Goal: Task Accomplishment & Management: Manage account settings

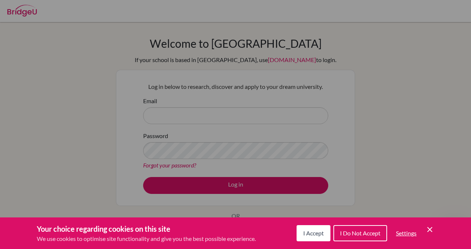
click at [322, 232] on span "I Accept" at bounding box center [313, 233] width 21 height 7
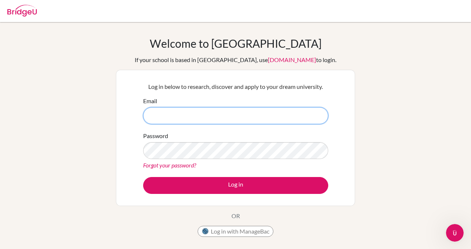
click at [230, 117] on input "Email" at bounding box center [235, 115] width 185 height 17
type input "rpaiz@macrisschool.org"
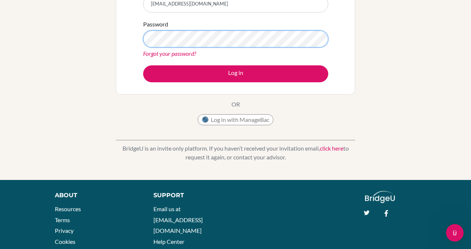
scroll to position [115, 0]
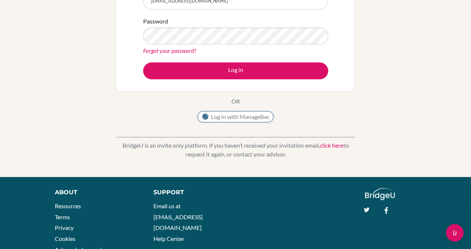
click at [228, 118] on button "Log in with ManageBac" at bounding box center [235, 116] width 76 height 11
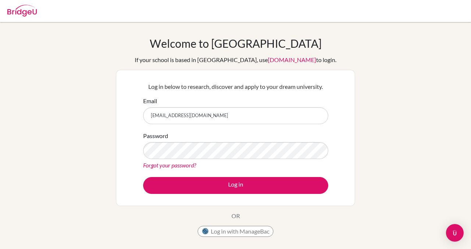
scroll to position [107, 0]
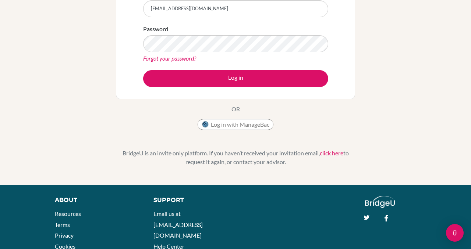
click at [169, 57] on link "Forgot your password?" at bounding box center [169, 58] width 53 height 7
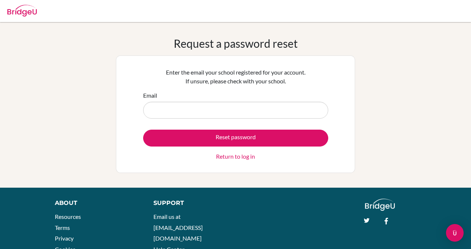
click at [188, 111] on input "Email" at bounding box center [235, 110] width 185 height 17
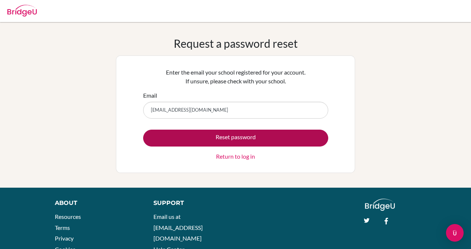
type input "rpaiz@macrisschool.org"
click at [227, 134] on button "Reset password" at bounding box center [235, 138] width 185 height 17
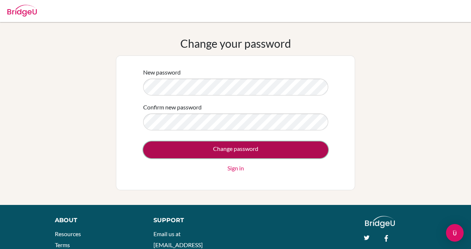
click at [231, 147] on input "Change password" at bounding box center [235, 150] width 185 height 17
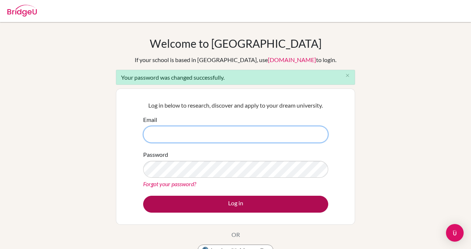
type input "[EMAIL_ADDRESS][DOMAIN_NAME]"
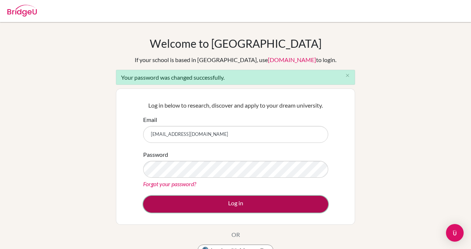
click at [233, 206] on button "Log in" at bounding box center [235, 204] width 185 height 17
